Goal: Navigation & Orientation: Find specific page/section

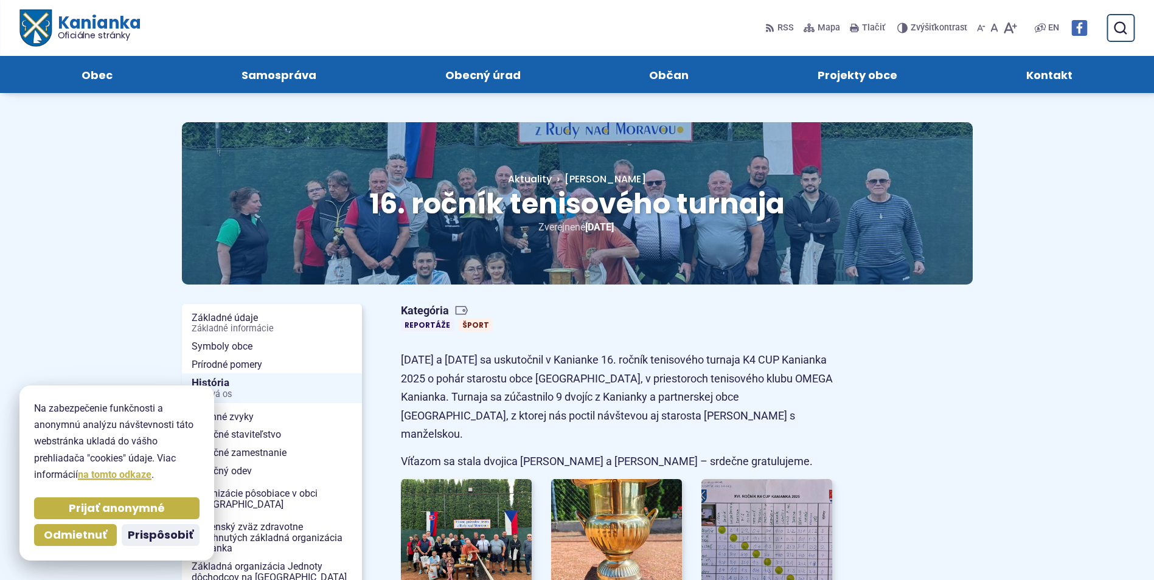
click at [92, 23] on span "Kanianka Oficiálne stránky" at bounding box center [95, 28] width 89 height 26
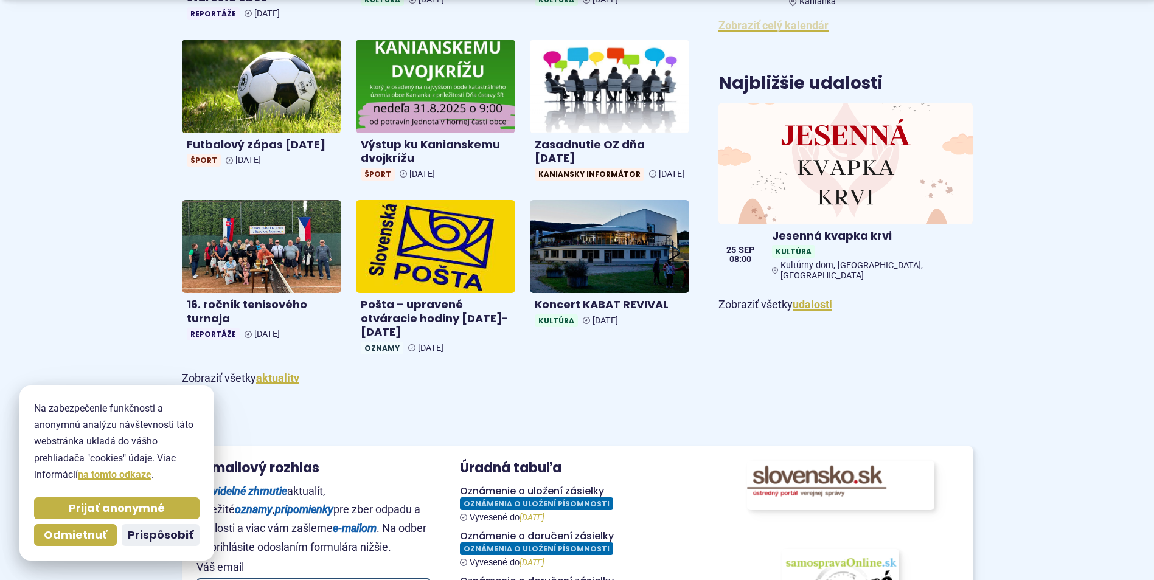
scroll to position [669, 0]
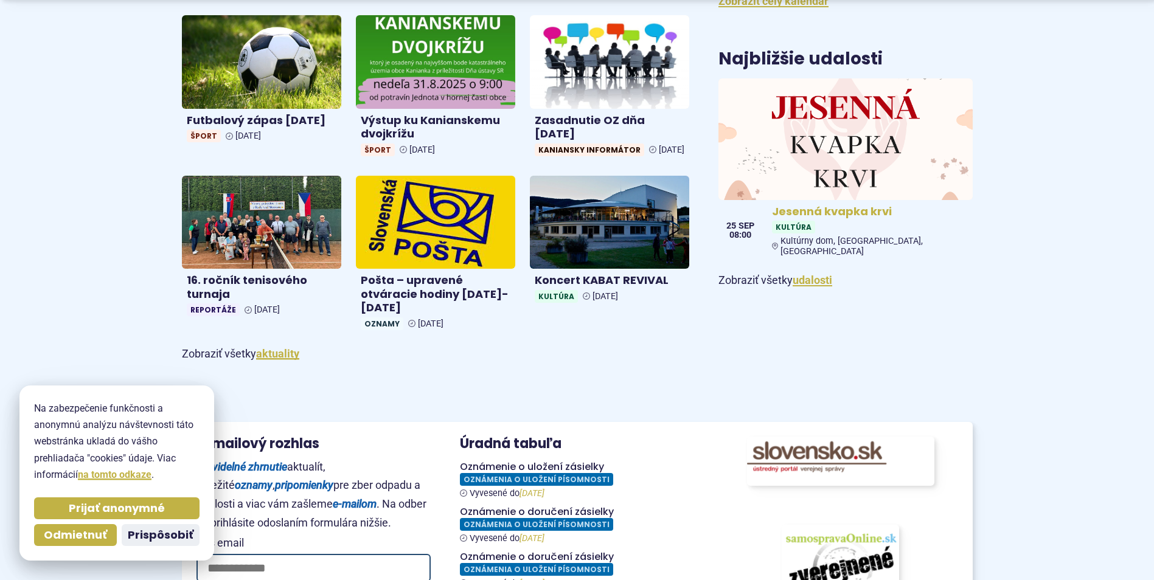
click at [840, 137] on img at bounding box center [845, 139] width 292 height 140
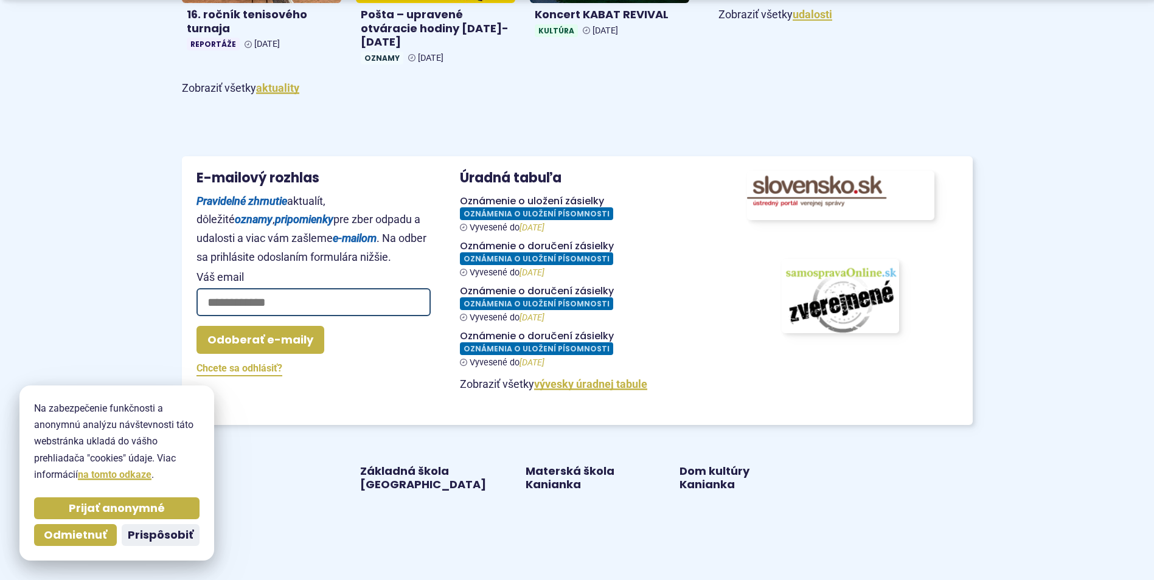
scroll to position [973, 0]
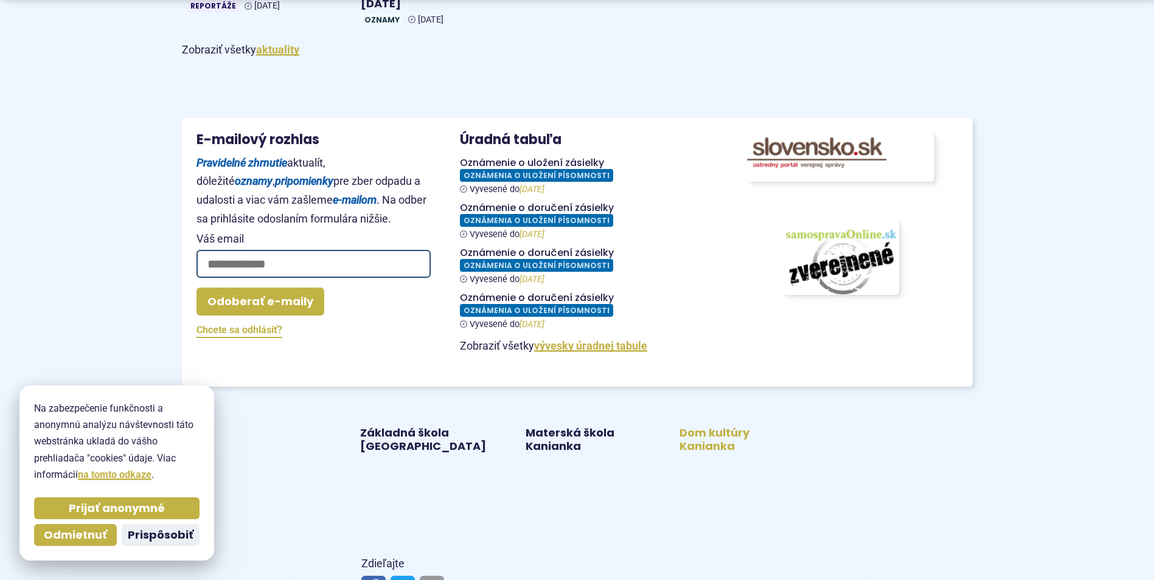
click at [701, 454] on link "Dom kultúry Kanianka" at bounding box center [730, 440] width 125 height 28
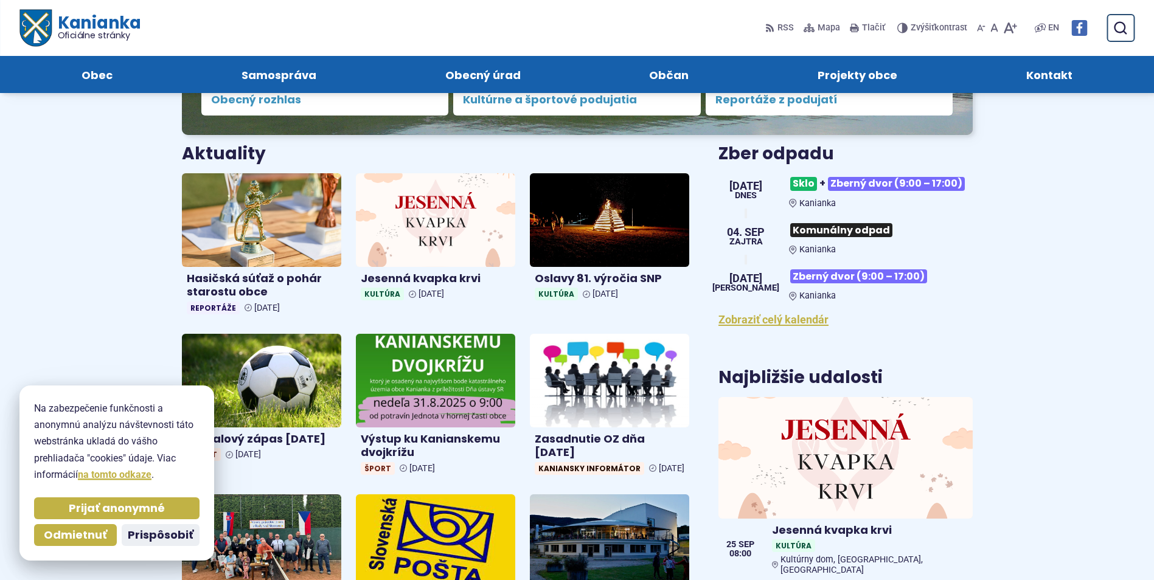
scroll to position [122, 0]
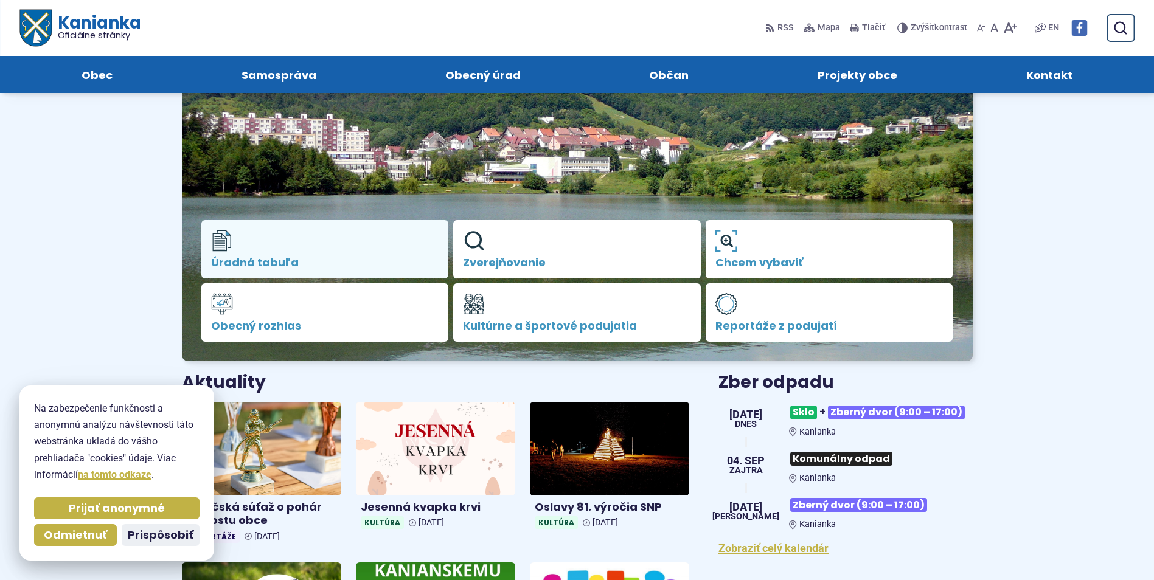
click at [285, 261] on span "Úradná tabuľa" at bounding box center [325, 263] width 228 height 12
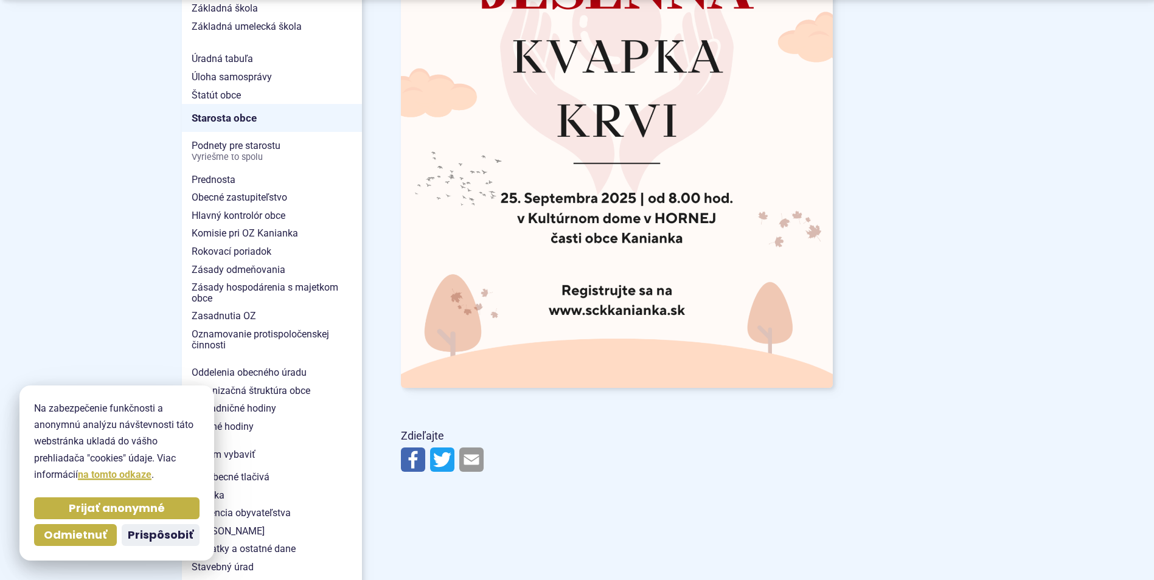
scroll to position [791, 0]
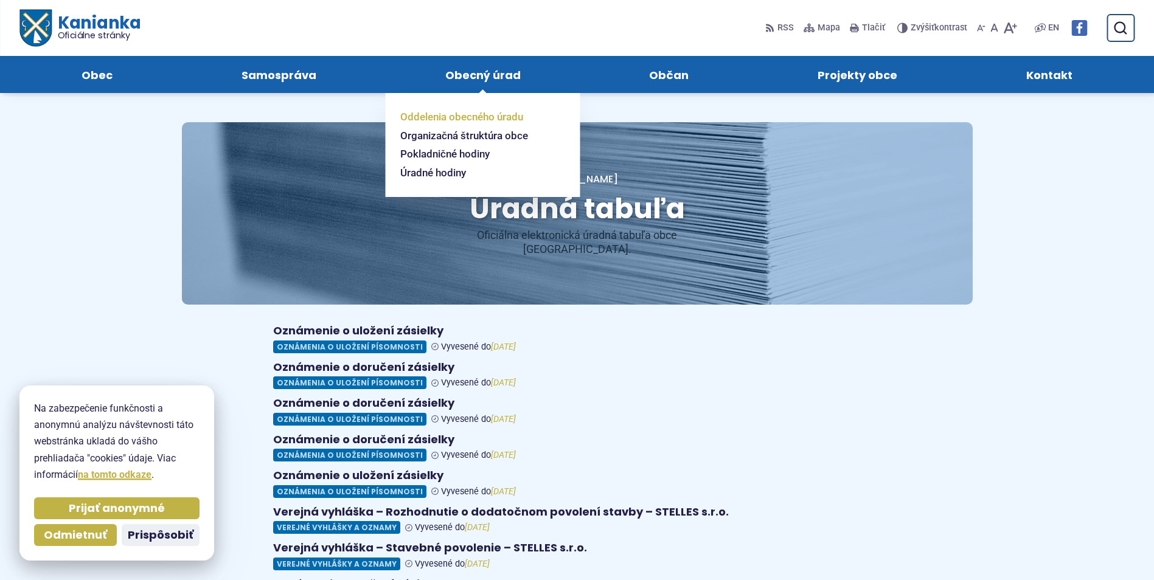
click at [487, 120] on span "Oddelenia obecného úradu" at bounding box center [461, 117] width 123 height 19
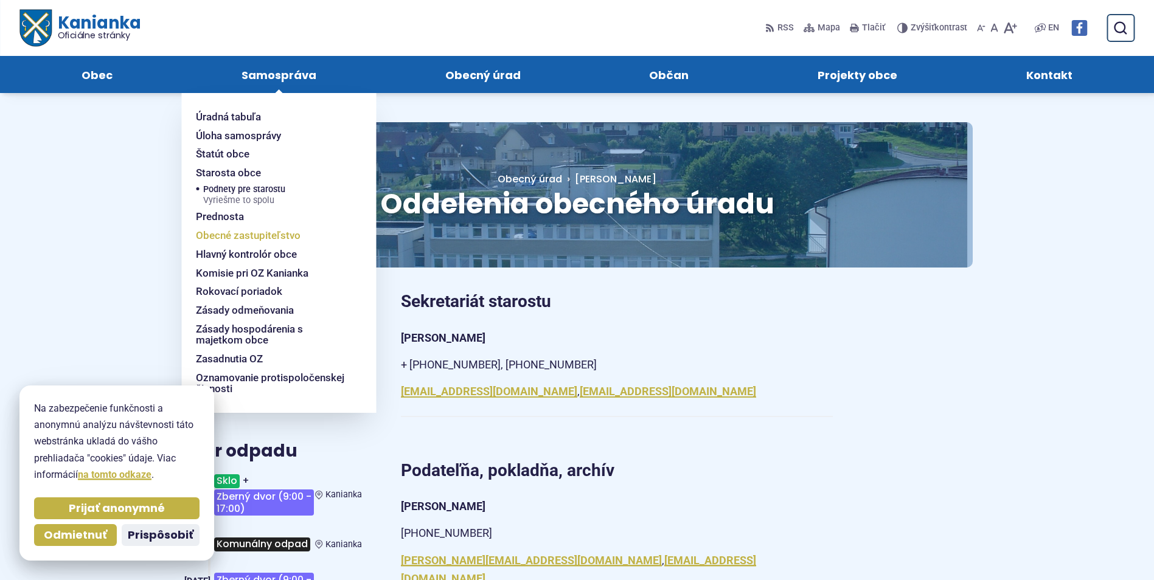
click at [236, 243] on span "Obecné zastupiteľstvo" at bounding box center [248, 235] width 105 height 19
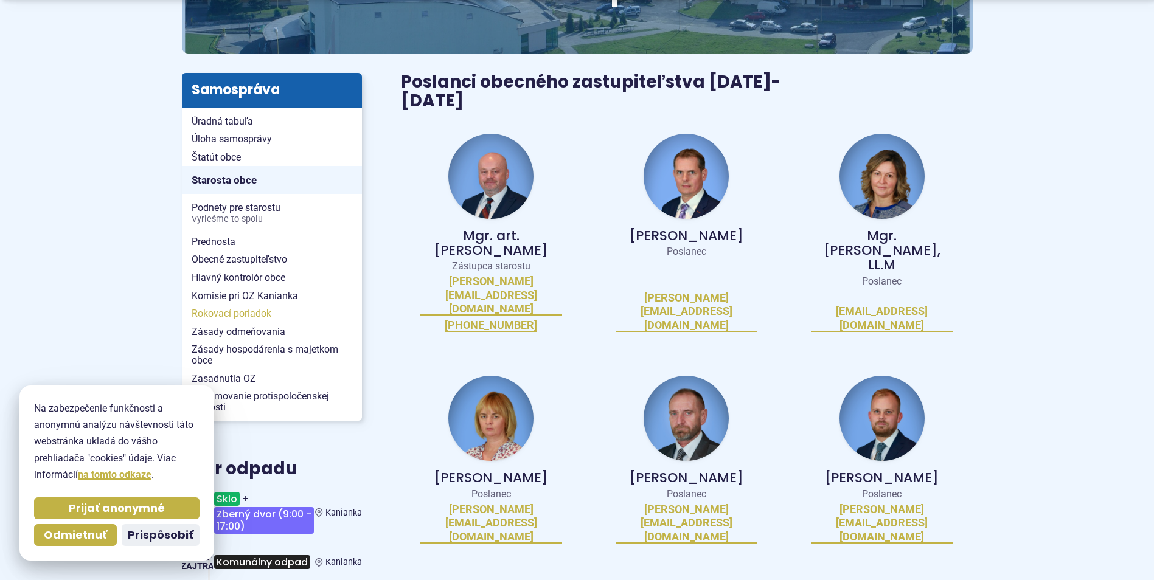
scroll to position [243, 0]
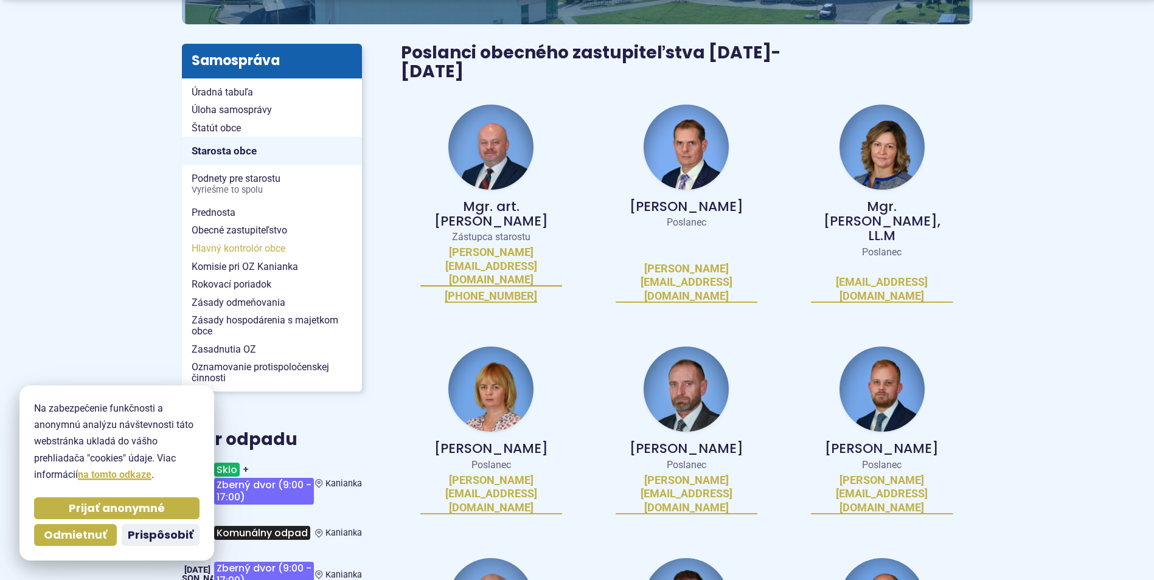
click at [252, 252] on span "Hlavný kontrolór obce" at bounding box center [272, 249] width 161 height 18
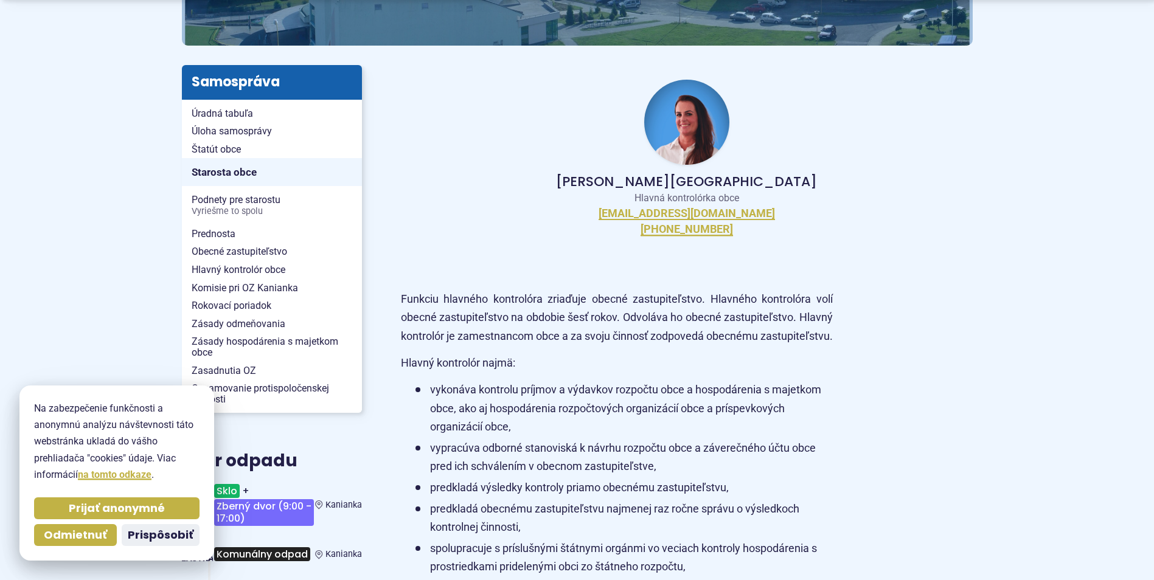
scroll to position [365, 0]
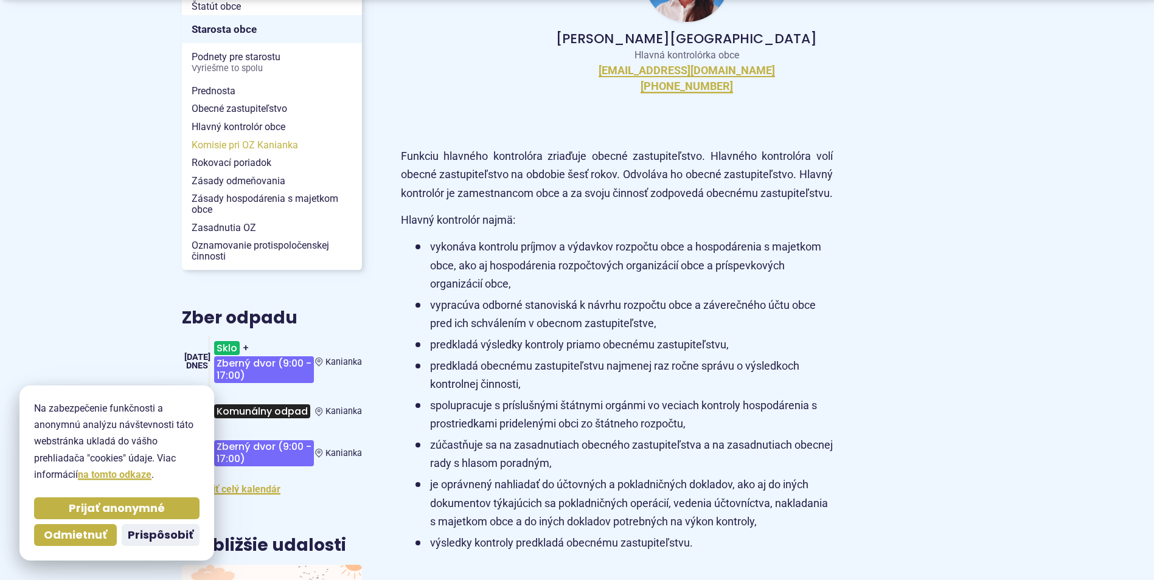
click at [243, 148] on span "Komisie pri OZ Kanianka" at bounding box center [272, 145] width 161 height 18
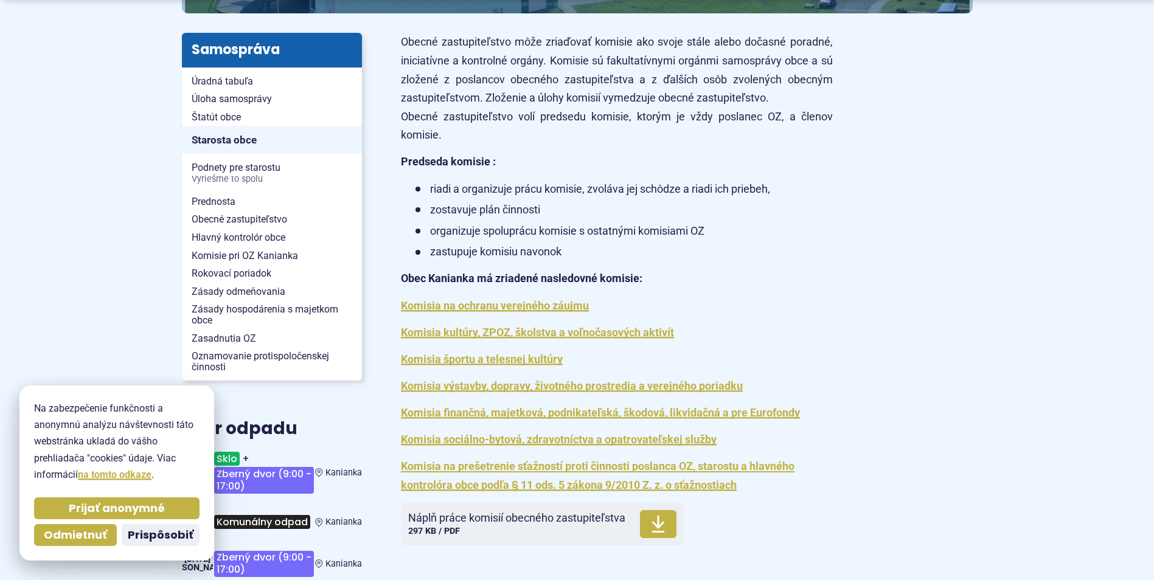
scroll to position [304, 0]
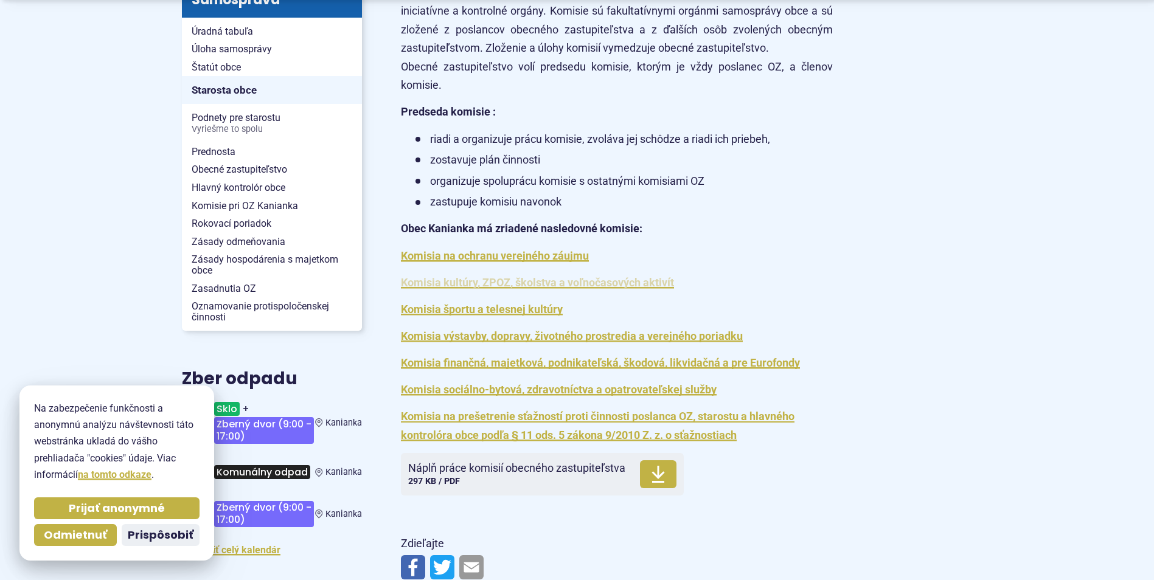
click at [580, 288] on link "Komisia kultúry, ZPOZ, školstva a voľnočasových aktivít" at bounding box center [537, 282] width 273 height 13
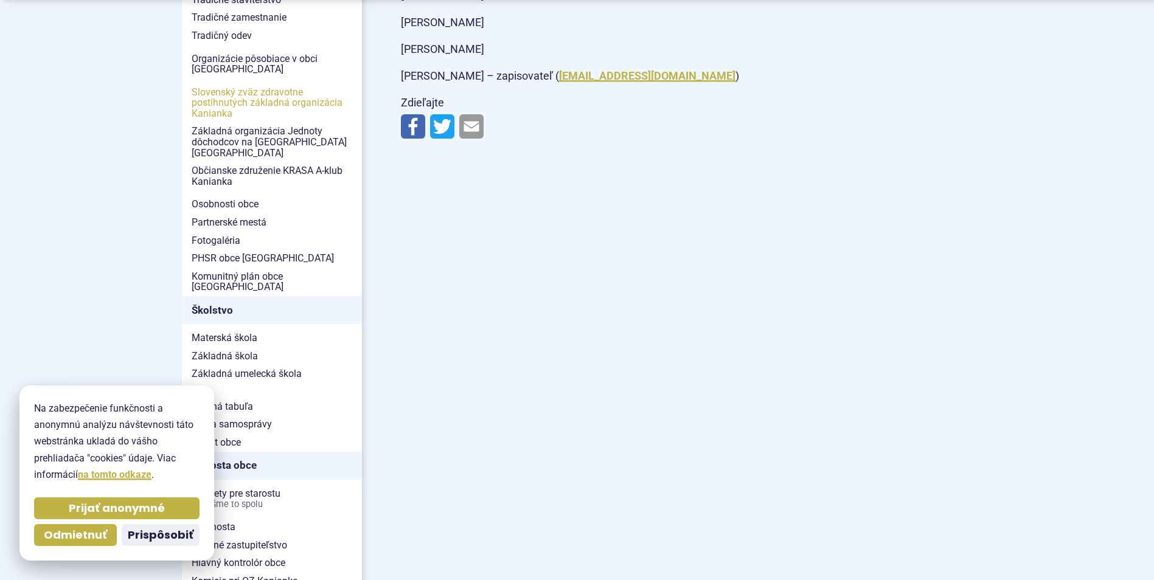
scroll to position [487, 0]
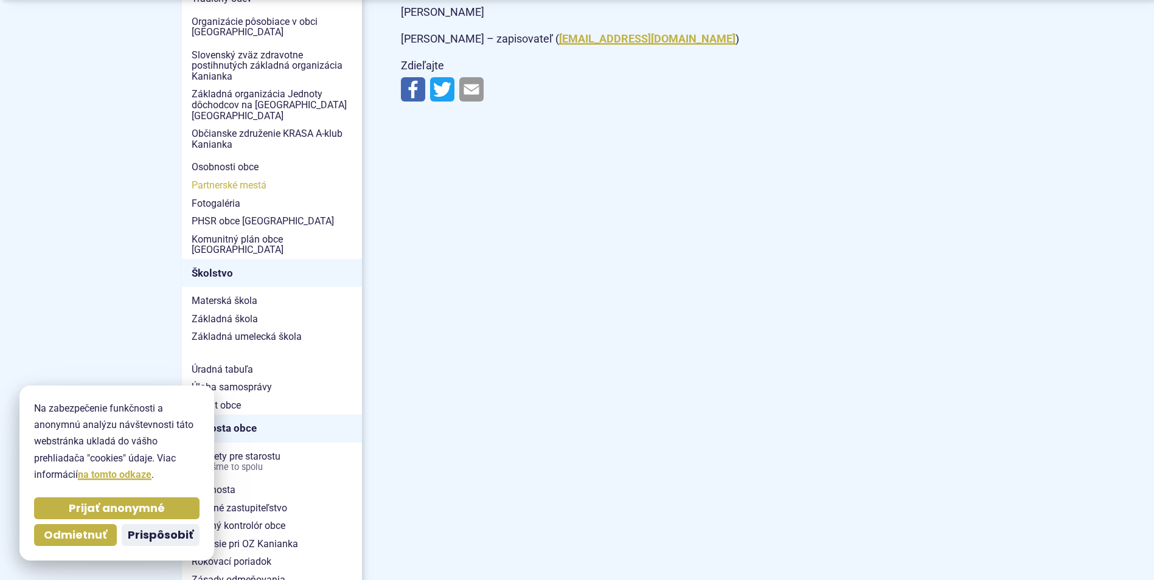
click at [232, 177] on span "Partnerské mestá" at bounding box center [272, 185] width 161 height 18
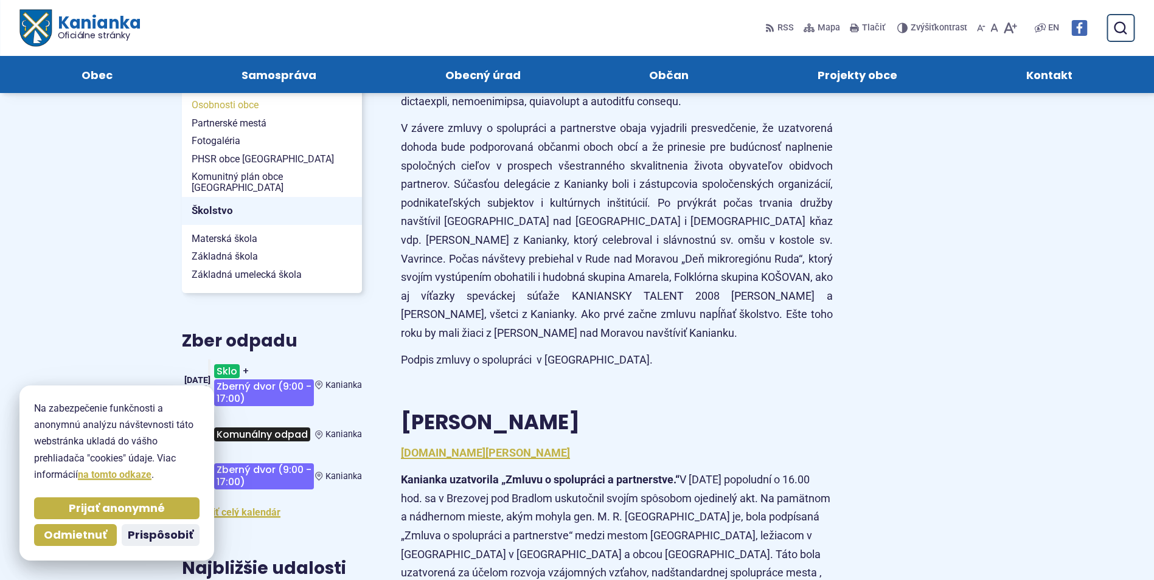
scroll to position [547, 0]
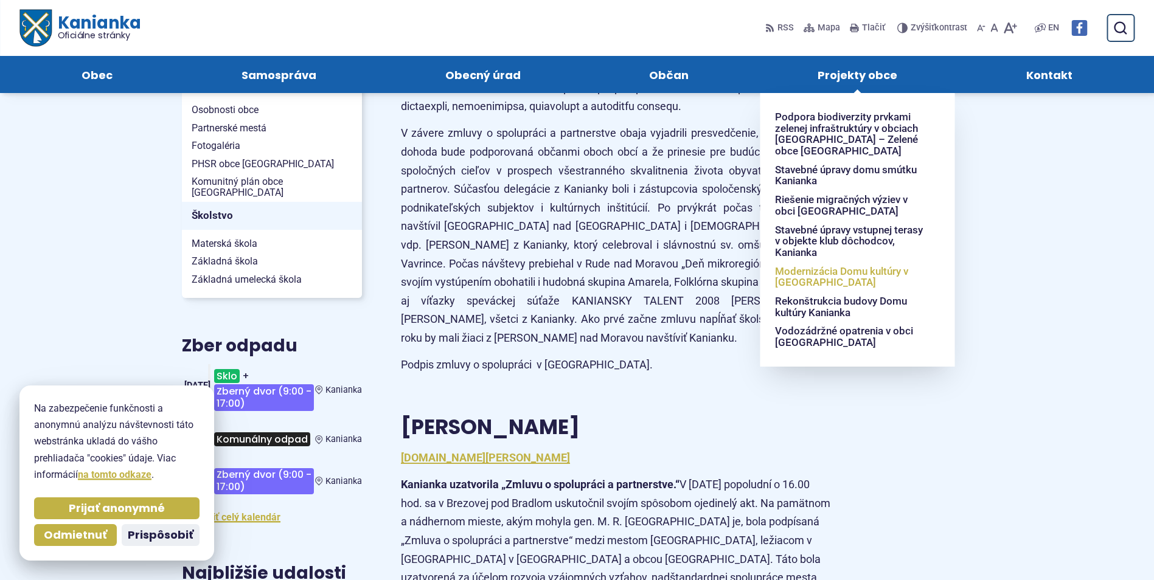
click at [786, 281] on span "Modernizácia Domu kultúry v [GEOGRAPHIC_DATA]" at bounding box center [850, 277] width 151 height 30
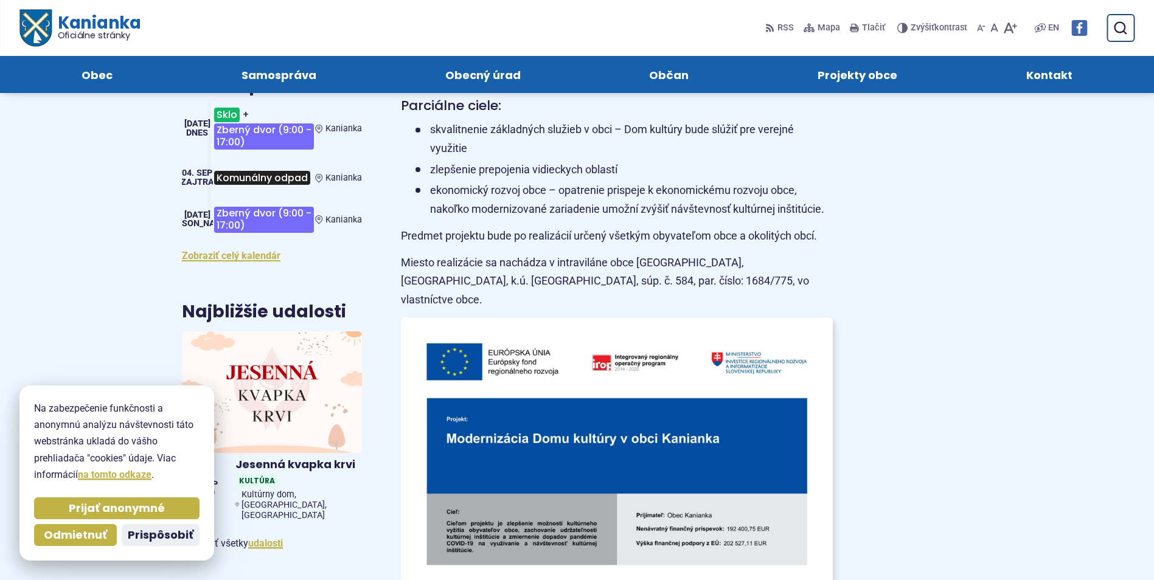
scroll to position [243, 0]
